Goal: Information Seeking & Learning: Learn about a topic

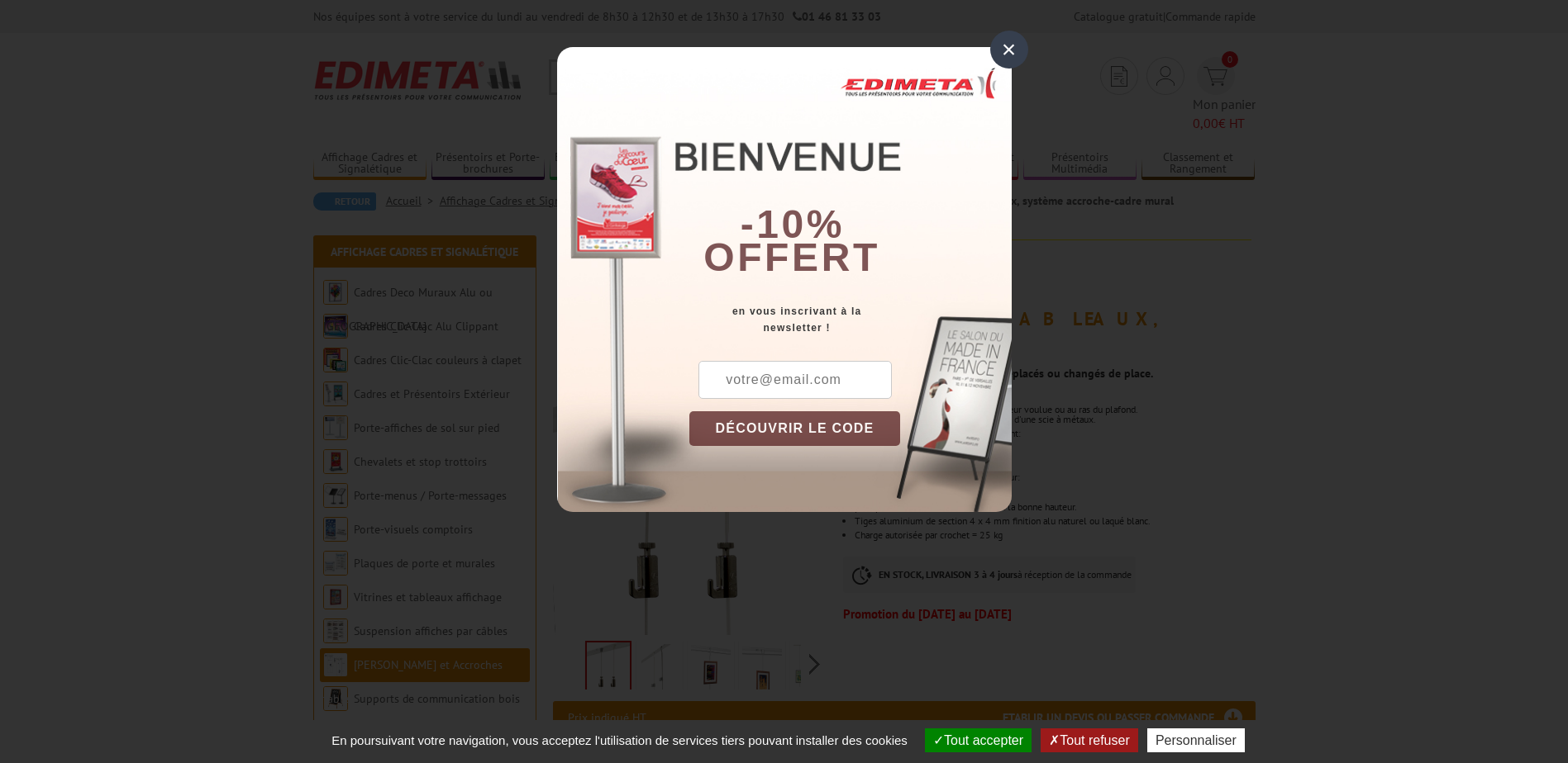
click at [1017, 52] on div "×" at bounding box center [1009, 49] width 38 height 38
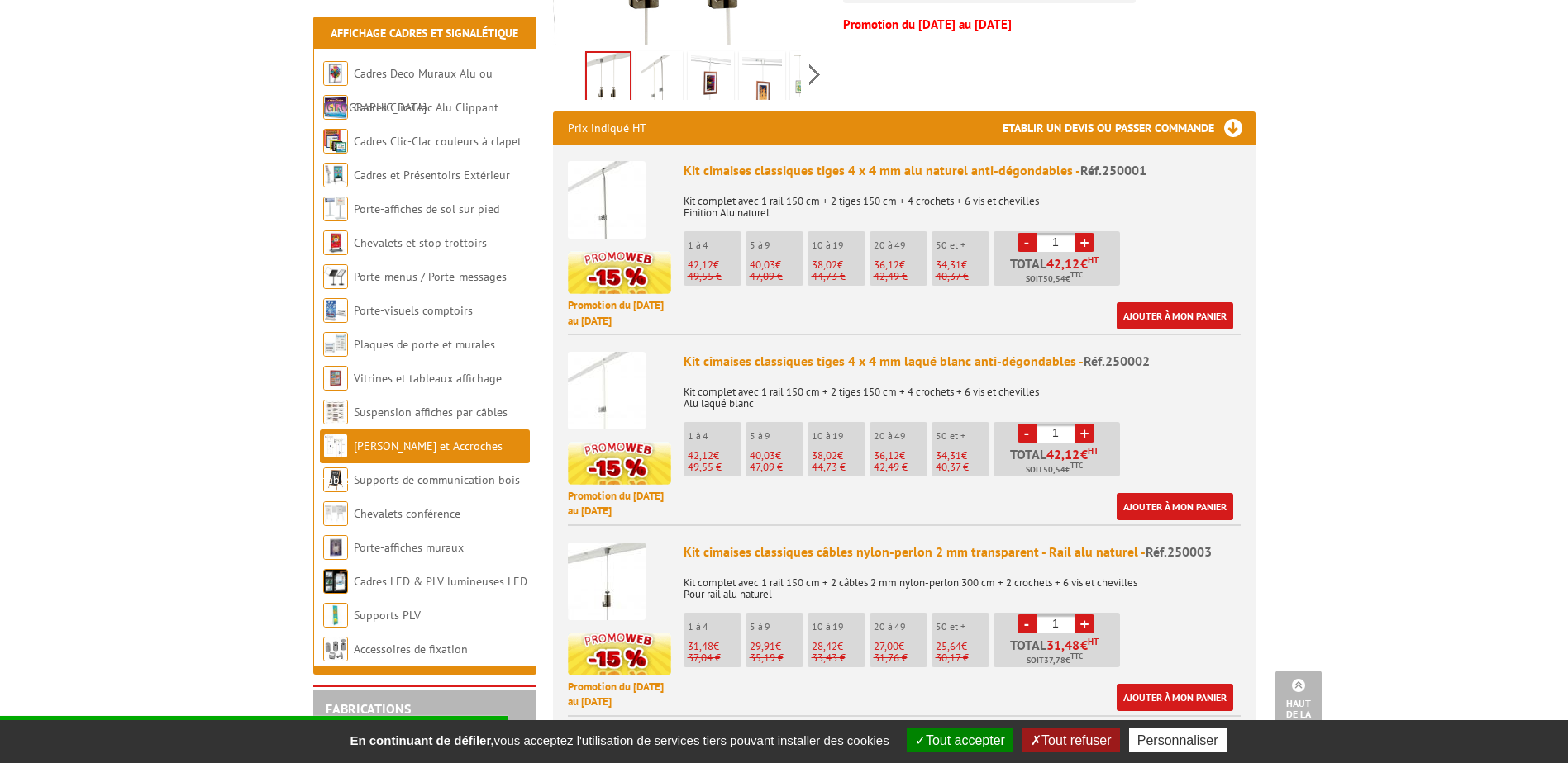
scroll to position [578, 0]
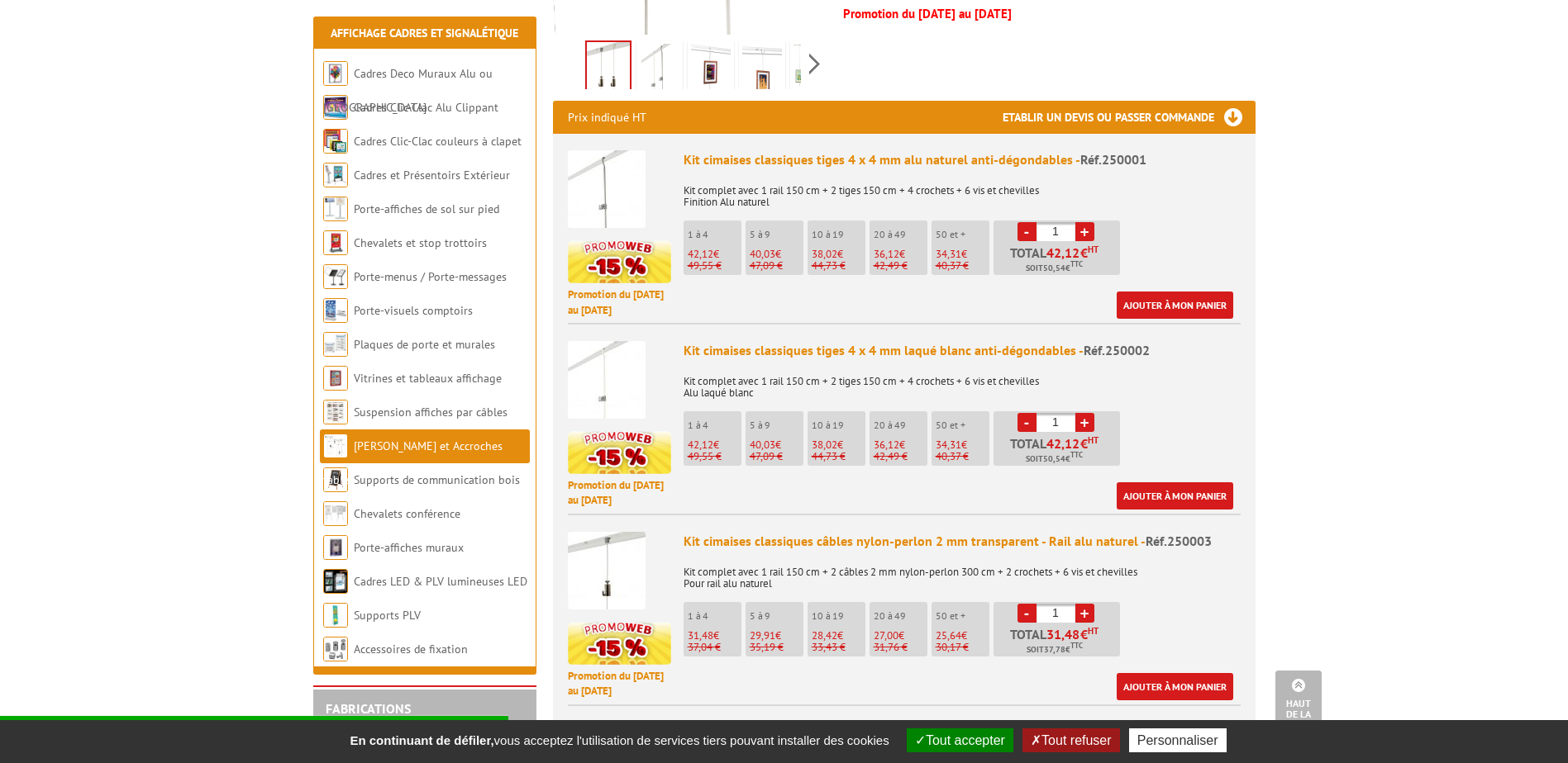
click at [611, 166] on img at bounding box center [607, 189] width 77 height 77
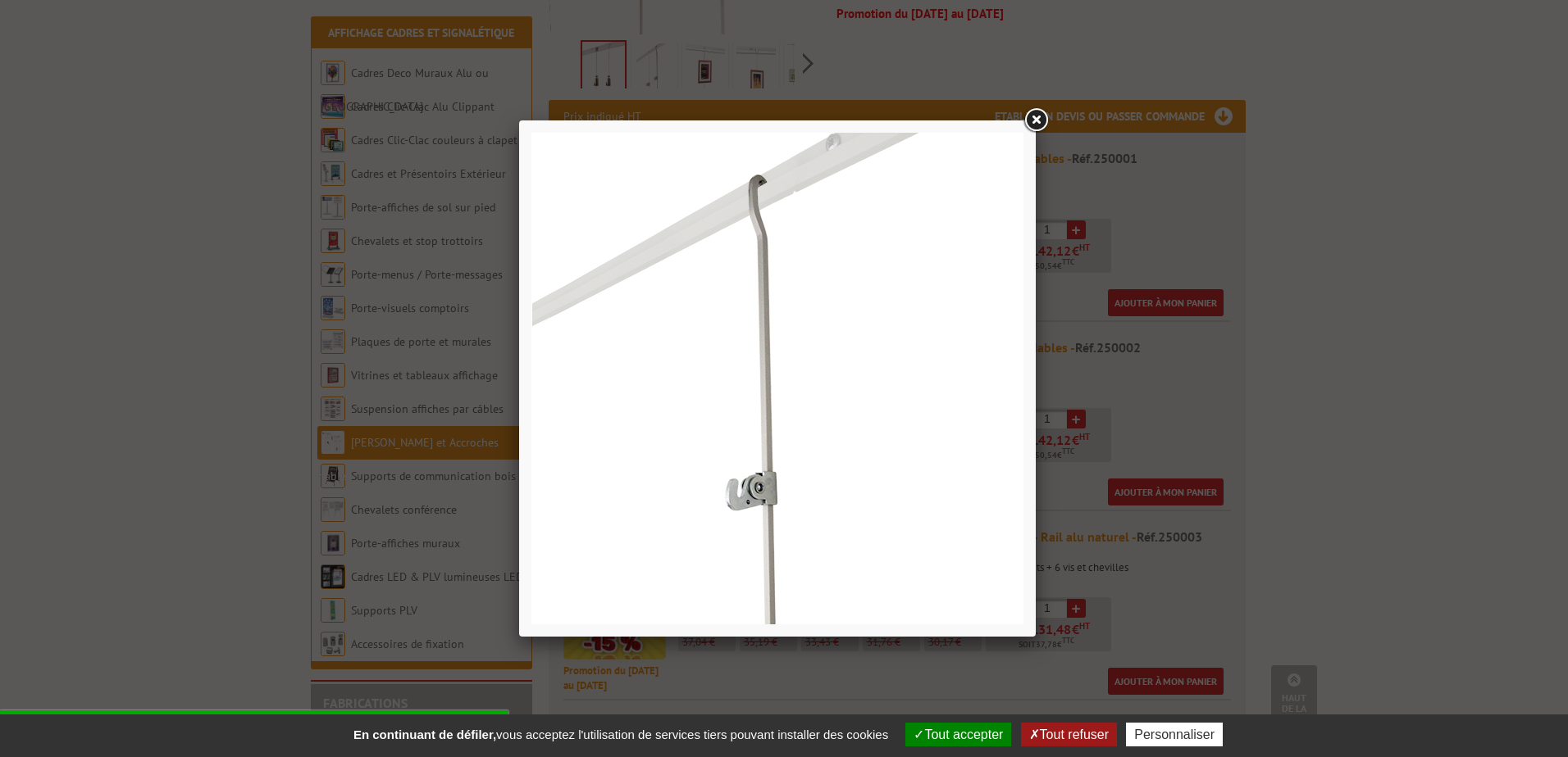
click at [1034, 119] on link at bounding box center [1036, 120] width 30 height 30
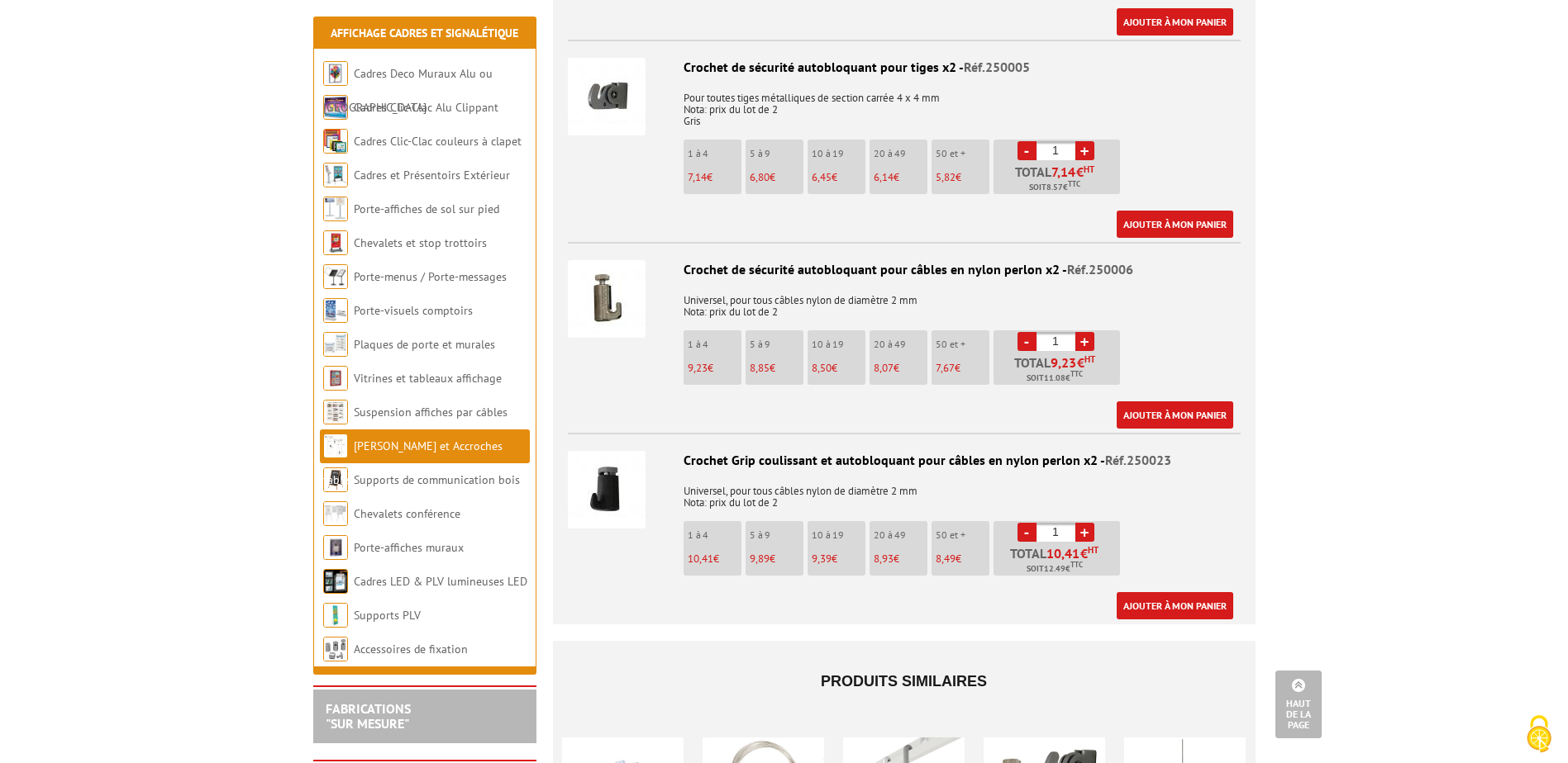
scroll to position [2561, 0]
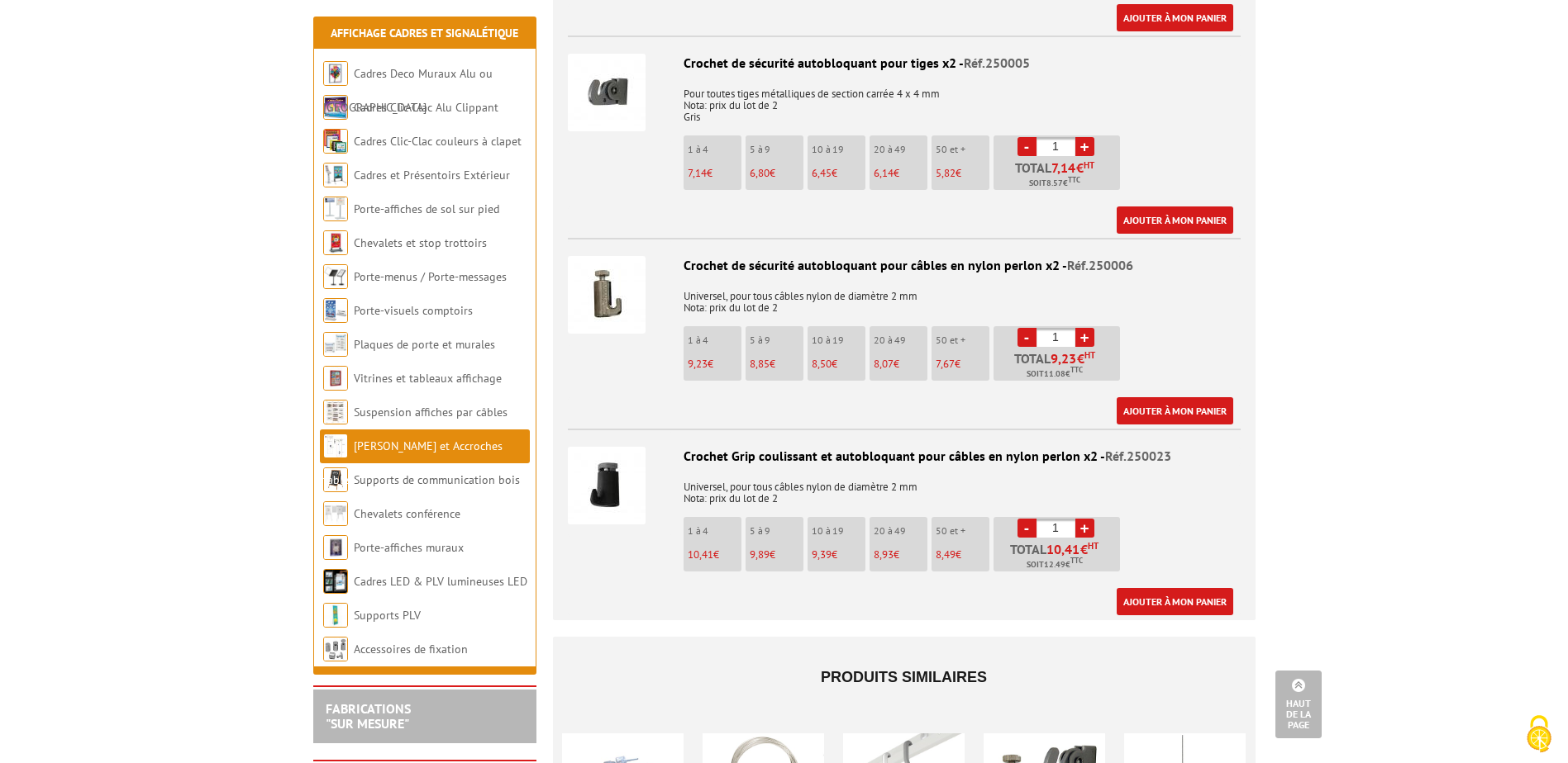
click at [610, 129] on img at bounding box center [607, 92] width 77 height 77
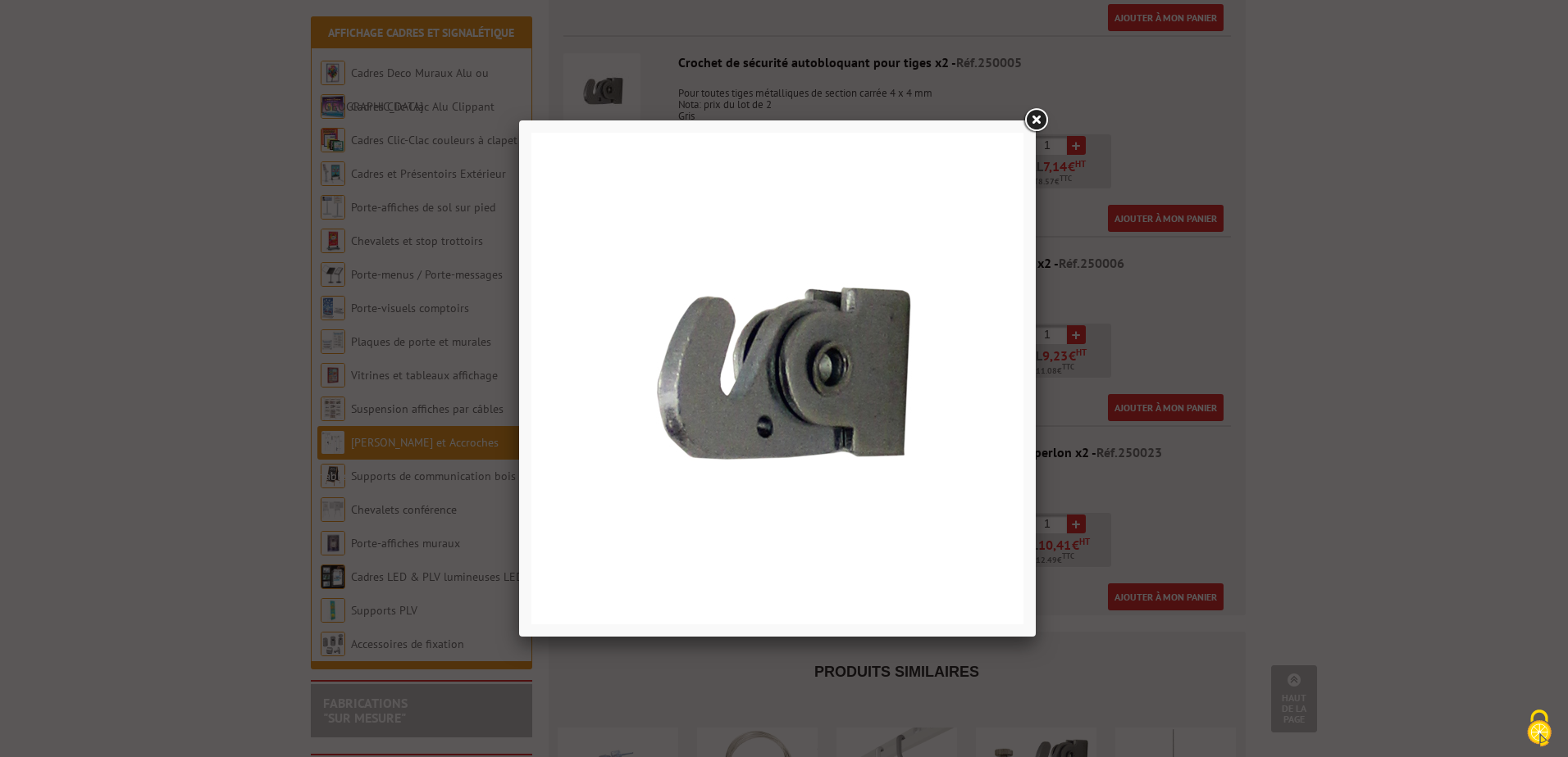
click at [1036, 124] on link at bounding box center [1036, 120] width 30 height 30
